Goal: Task Accomplishment & Management: Complete application form

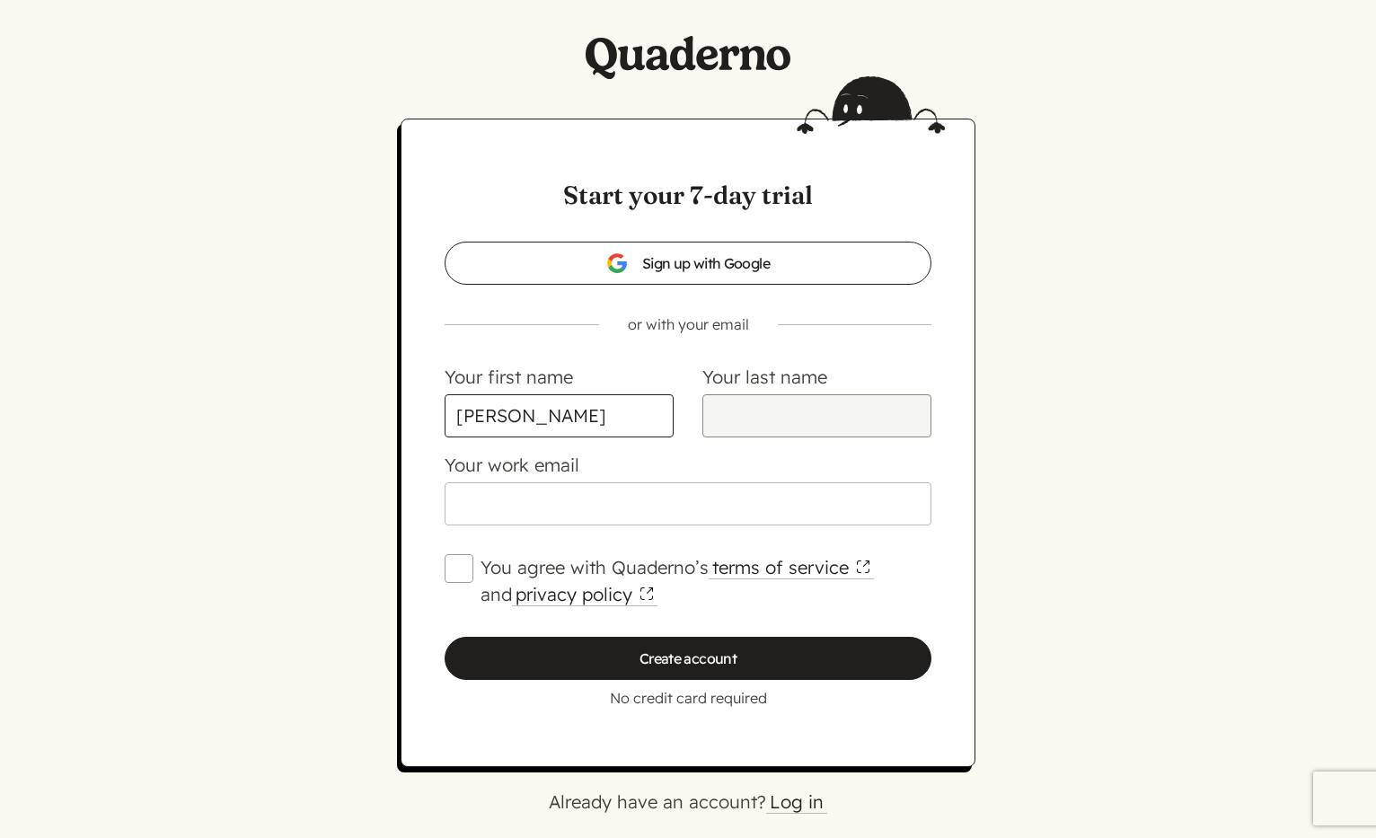
type input "[PERSON_NAME]"
click at [764, 416] on input "Your last name" at bounding box center [816, 415] width 229 height 43
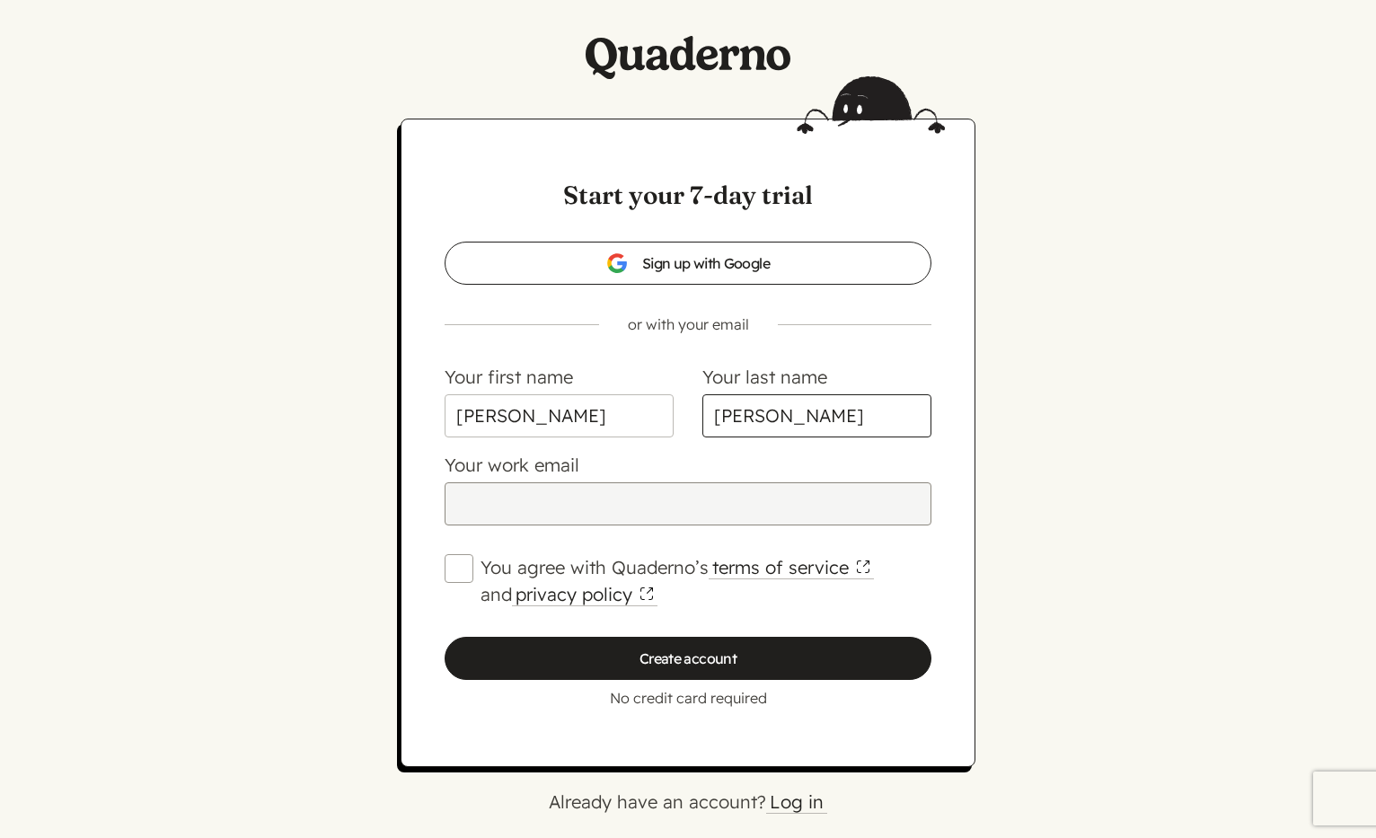
type input "[PERSON_NAME]"
click at [671, 509] on input "Your work email" at bounding box center [688, 503] width 487 height 43
type input "[PERSON_NAME][EMAIL_ADDRESS][DOMAIN_NAME]"
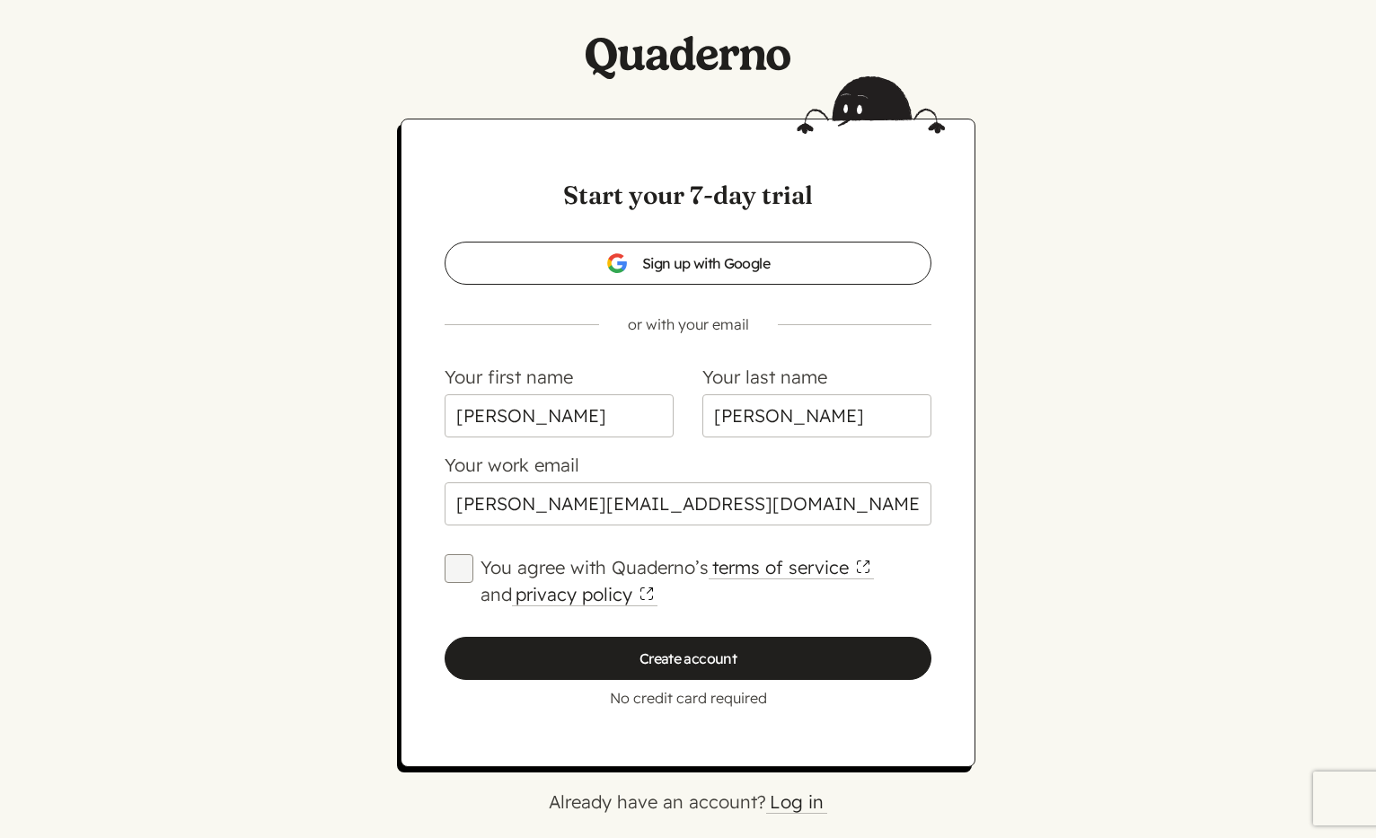
click at [464, 564] on input "You agree with Quaderno’s terms of service and privacy policy" at bounding box center [459, 568] width 29 height 29
checkbox input "true"
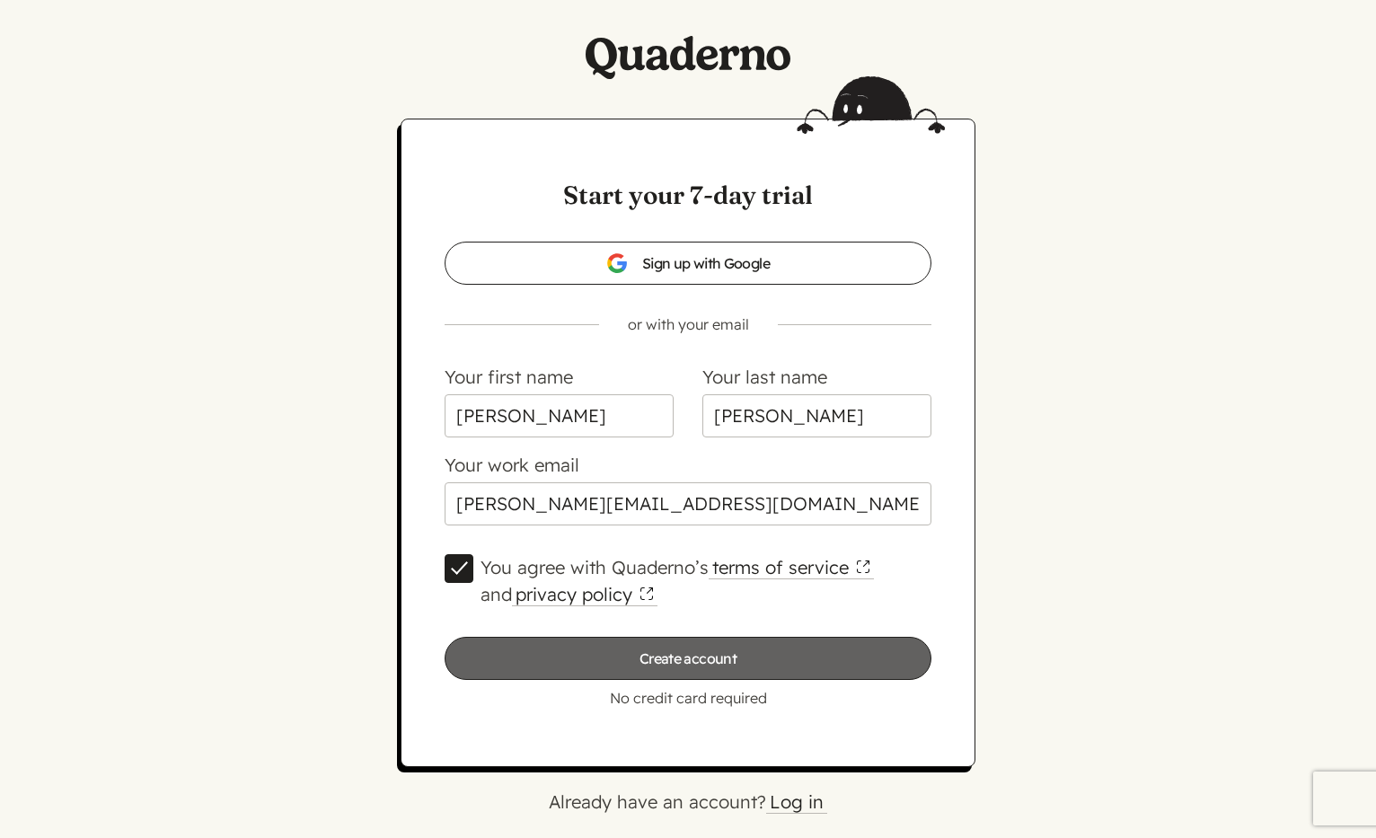
click at [695, 662] on input "Create account" at bounding box center [688, 658] width 487 height 43
type input "Please wait…"
